Goal: Information Seeking & Learning: Find specific page/section

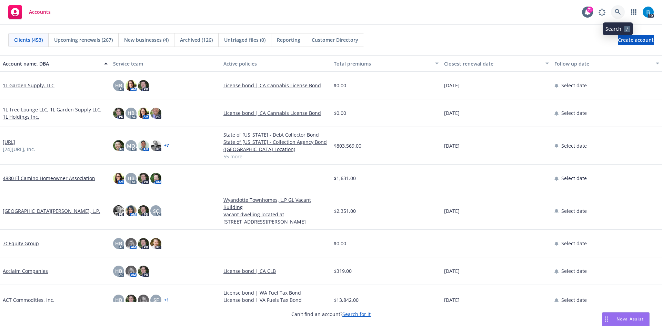
click at [617, 12] on icon at bounding box center [618, 12] width 6 height 6
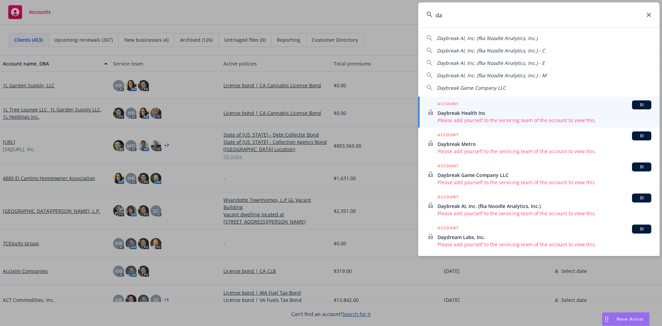
type input "d"
